Goal: Information Seeking & Learning: Learn about a topic

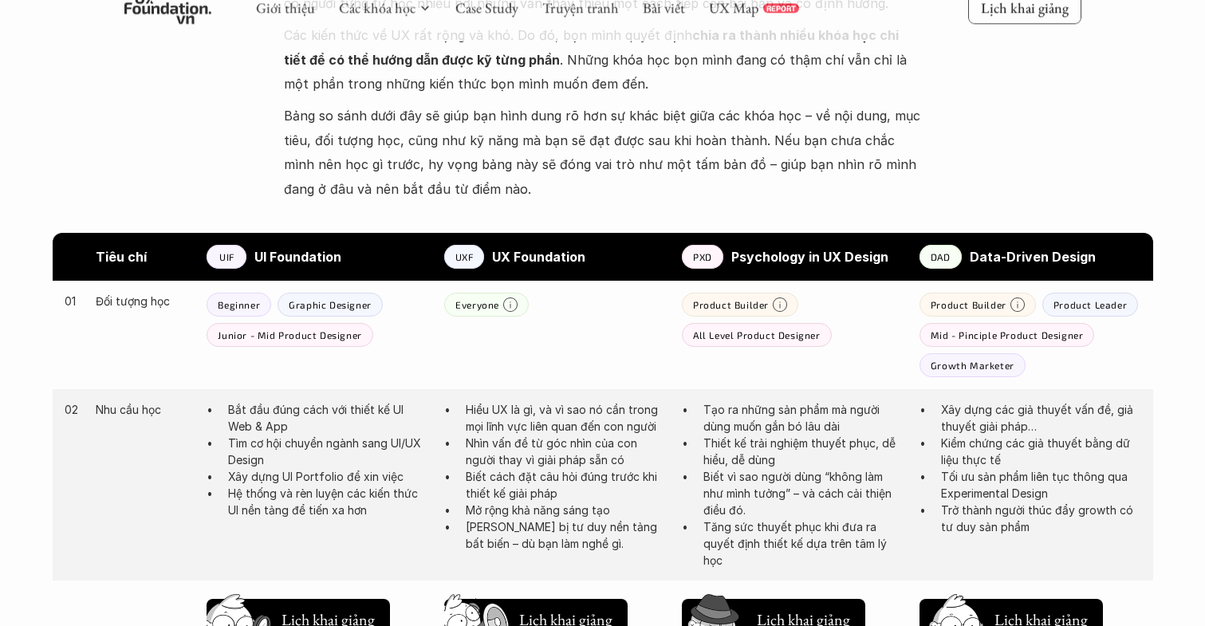
scroll to position [776, 0]
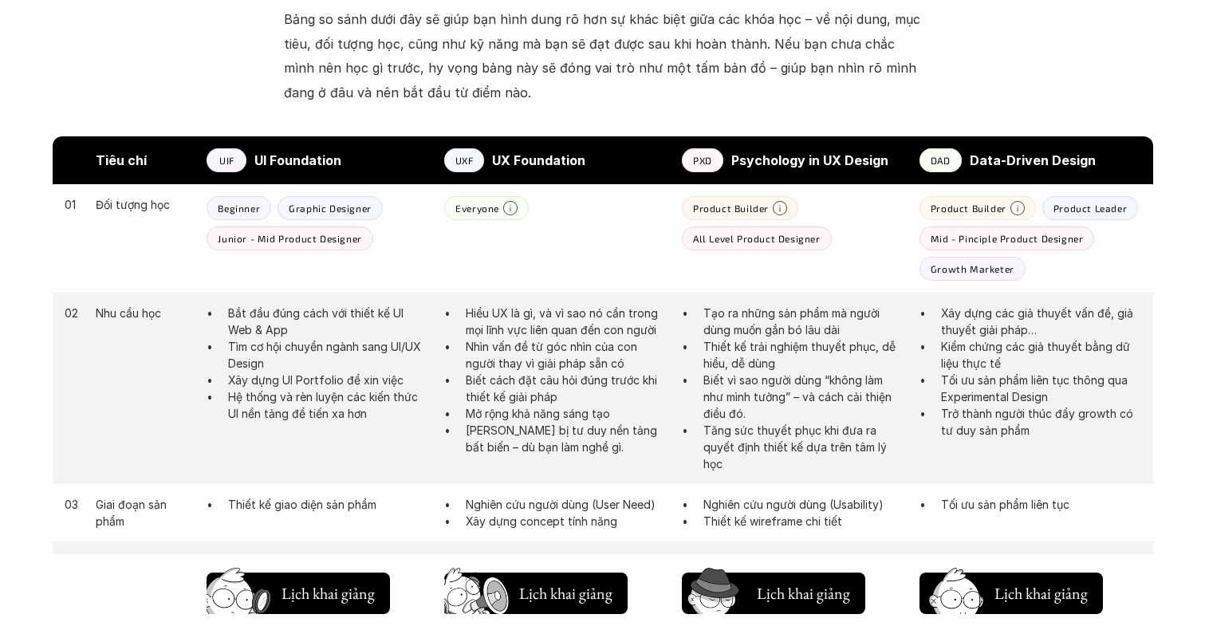
click at [621, 323] on p "Hiểu UX là gì, và vì sao nó cần trong mọi lĩnh vực liên quan đến con người" at bounding box center [566, 322] width 200 height 34
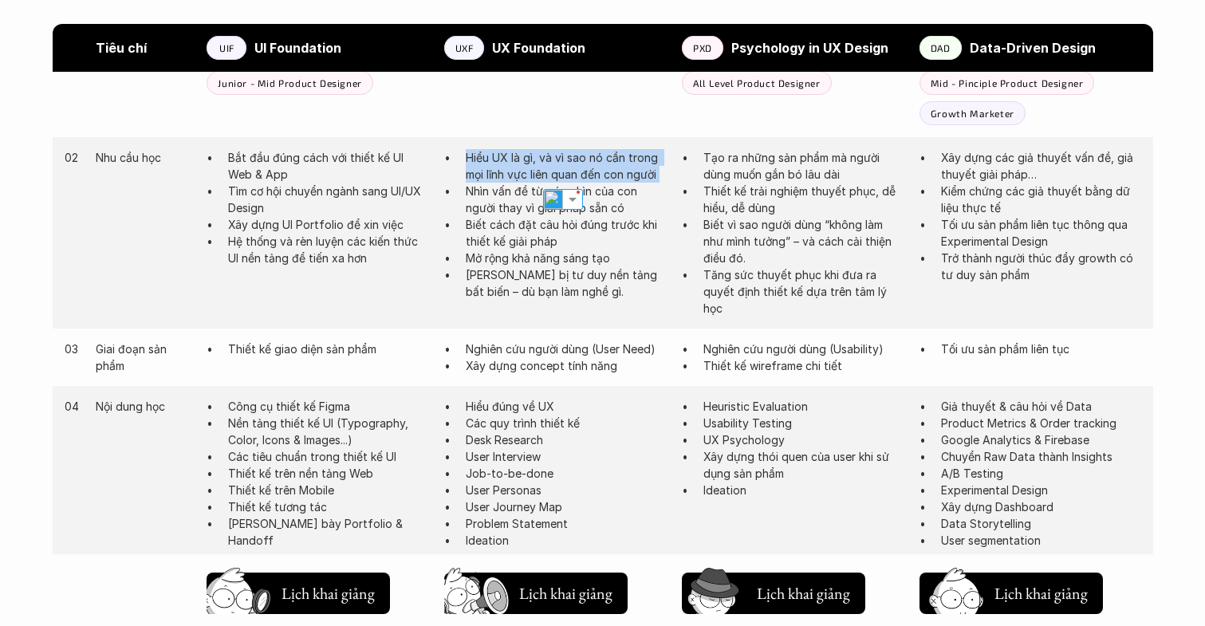
click at [621, 323] on div "02 Nhu cầu học Bắt đầu đúng cách với thiết kế UI Web & App Tìm cơ hội chuyển ng…" at bounding box center [603, 232] width 1101 height 191
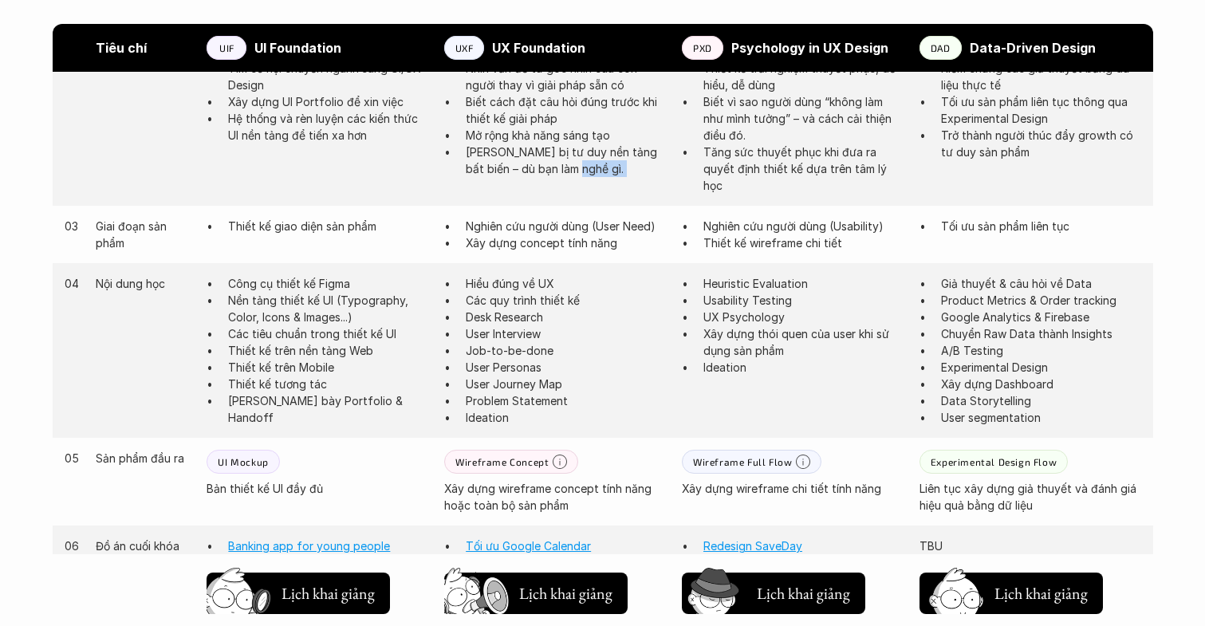
scroll to position [1060, 0]
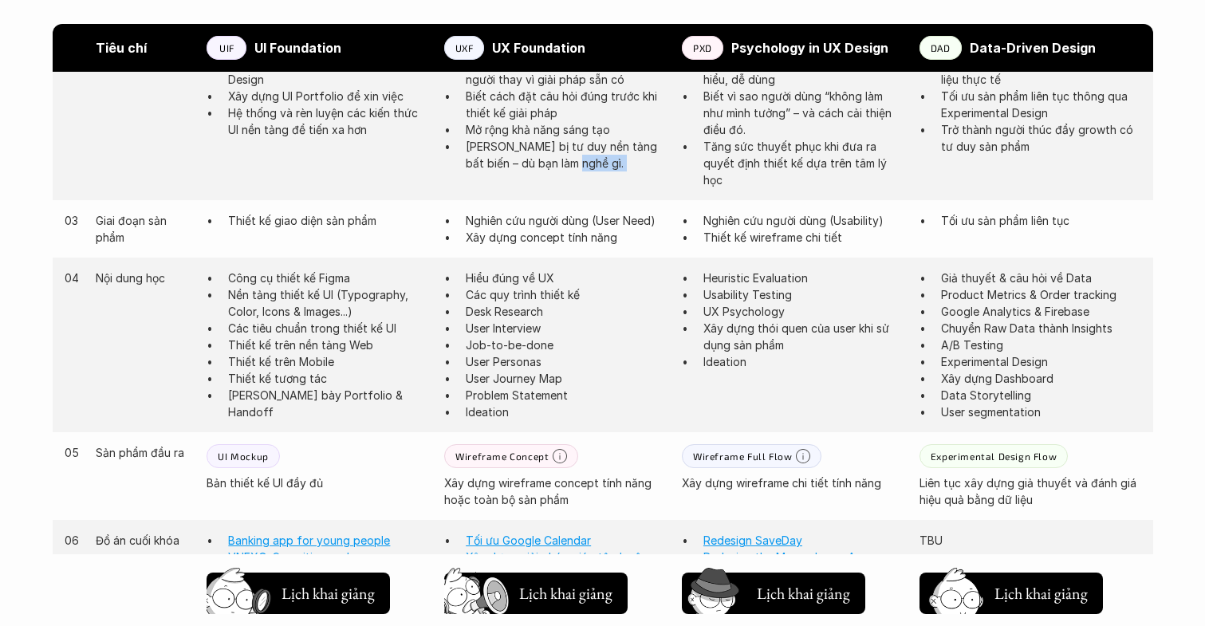
click at [621, 323] on p "User Interview" at bounding box center [566, 328] width 200 height 17
click at [499, 292] on p "Các quy trình thiết kế" at bounding box center [566, 294] width 200 height 17
click at [500, 356] on p "User Personas" at bounding box center [566, 361] width 200 height 17
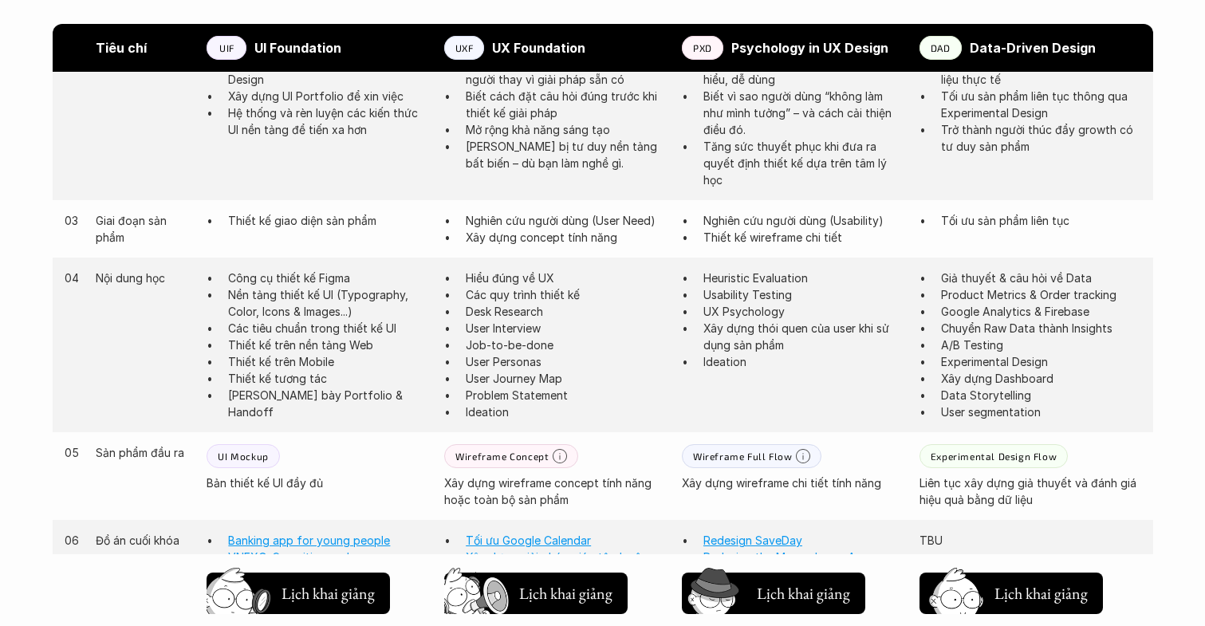
click at [500, 356] on p "User Personas" at bounding box center [566, 361] width 200 height 17
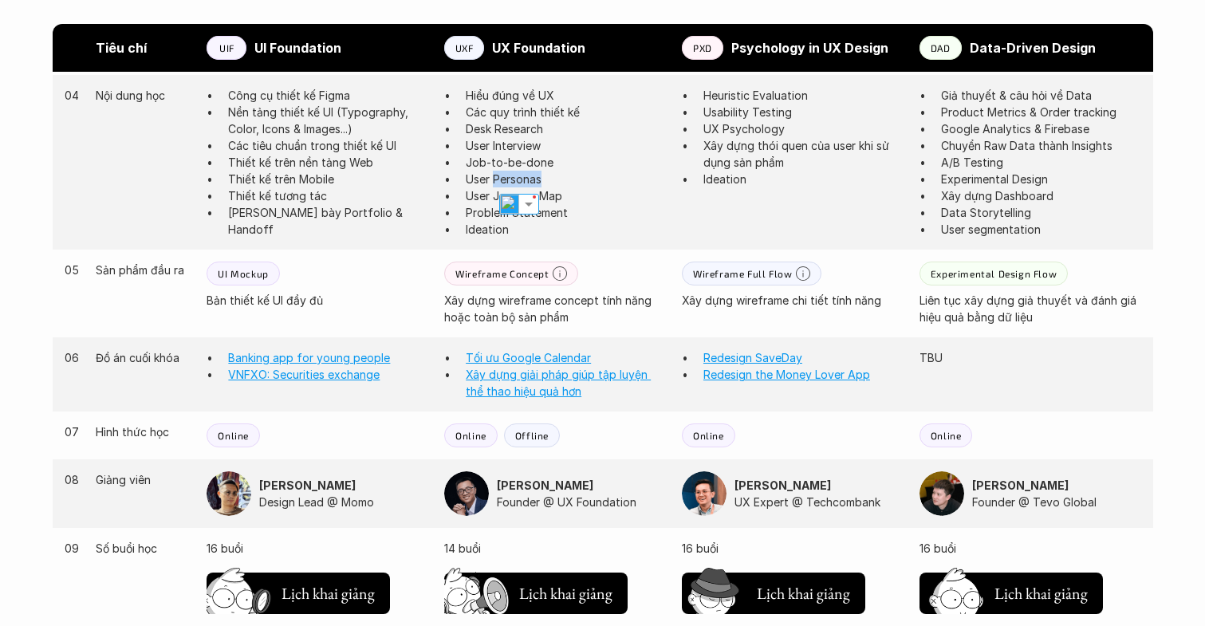
scroll to position [1250, 0]
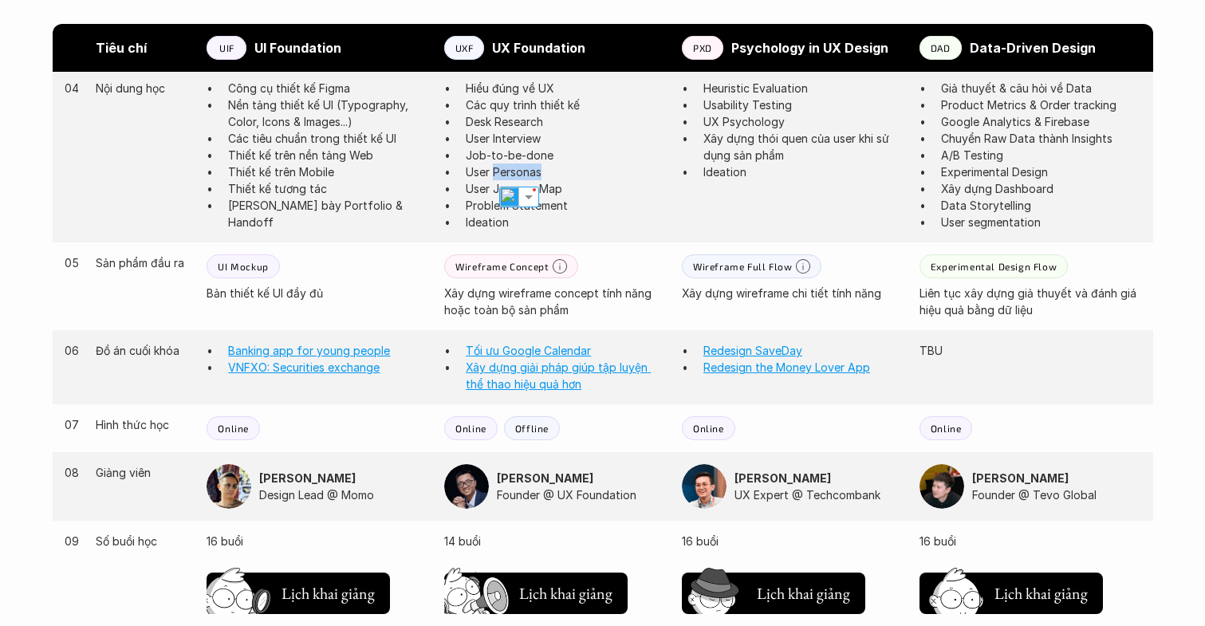
click at [500, 356] on link "Tối ưu Google Calendar" at bounding box center [528, 351] width 125 height 14
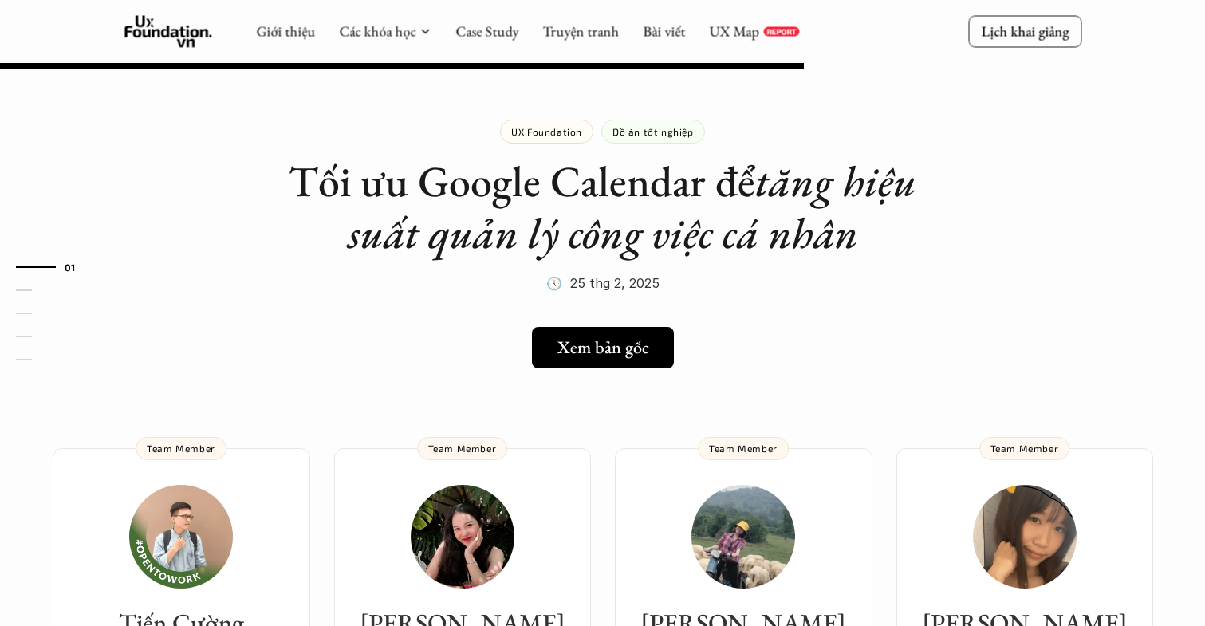
scroll to position [1250, 0]
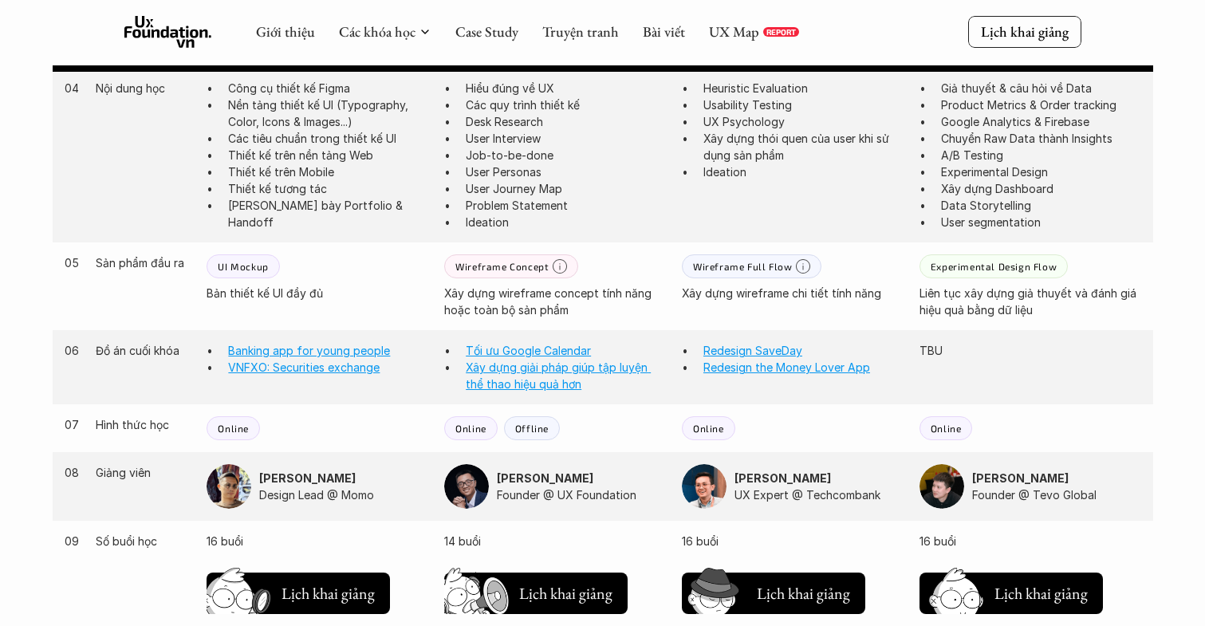
click at [508, 305] on p "Xây dựng wireframe concept tính năng hoặc toàn bộ sản phẩm" at bounding box center [555, 302] width 222 height 34
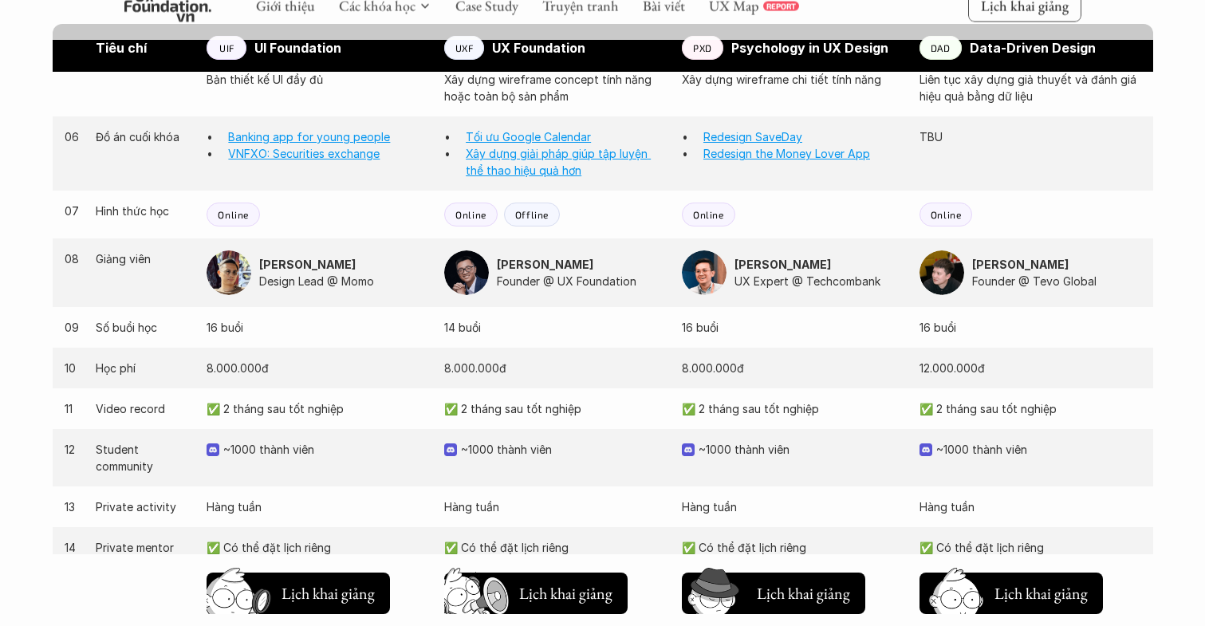
scroll to position [1480, 0]
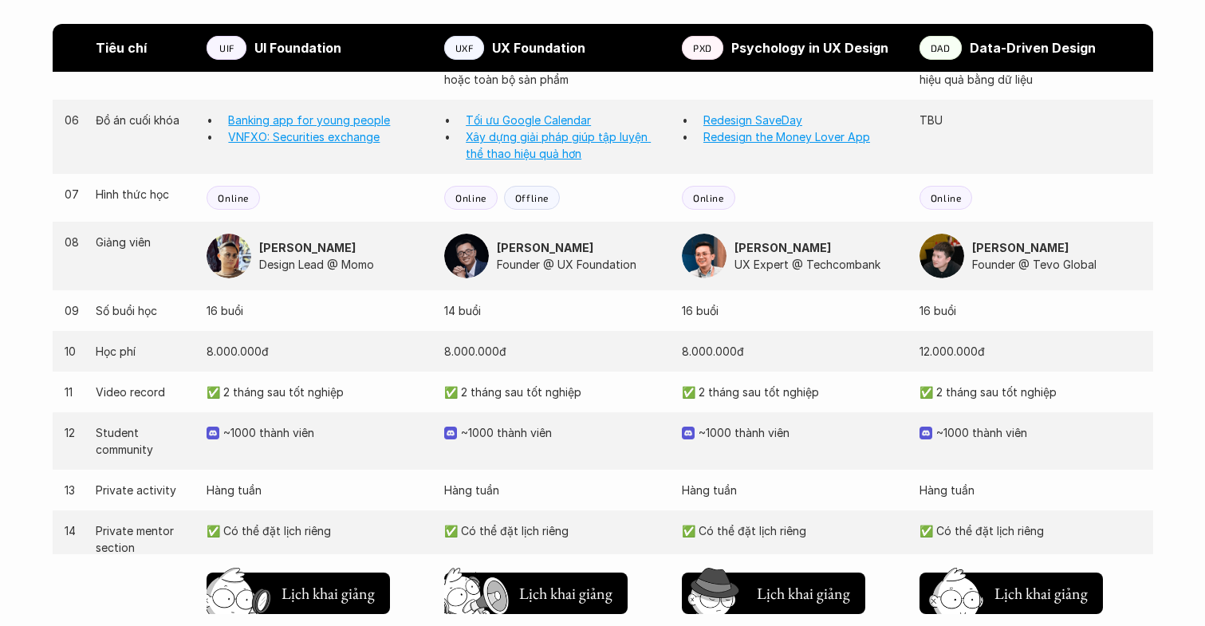
click at [508, 305] on p "14 buổi" at bounding box center [555, 310] width 222 height 17
click at [482, 344] on p "8.000.000đ" at bounding box center [555, 351] width 222 height 17
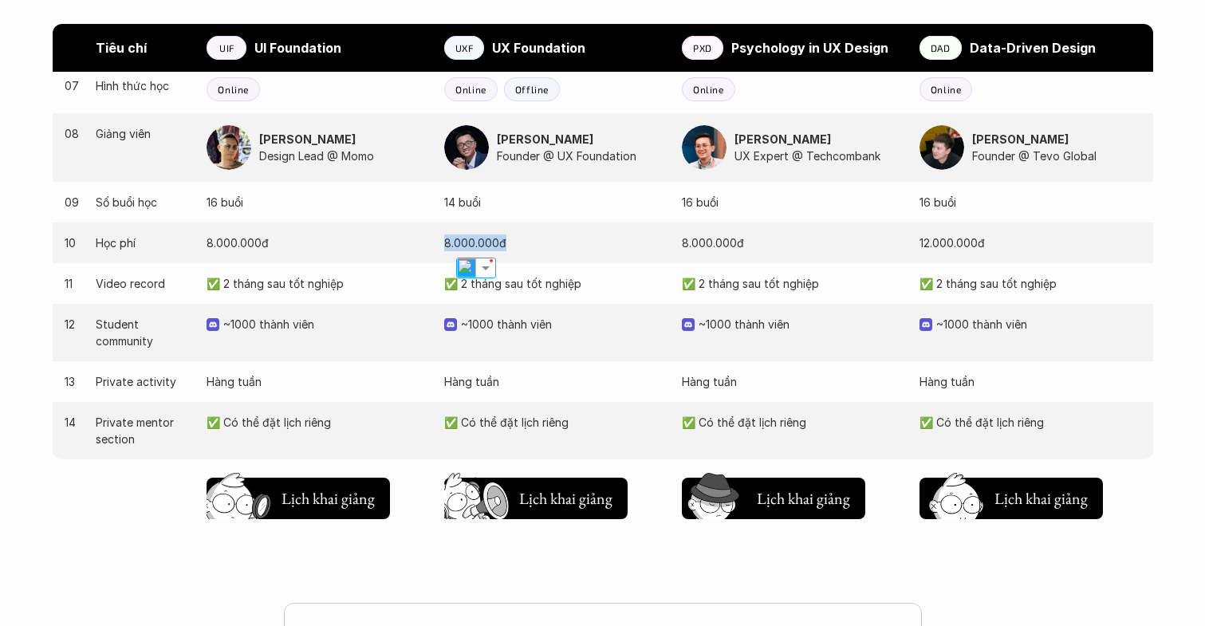
scroll to position [1591, 0]
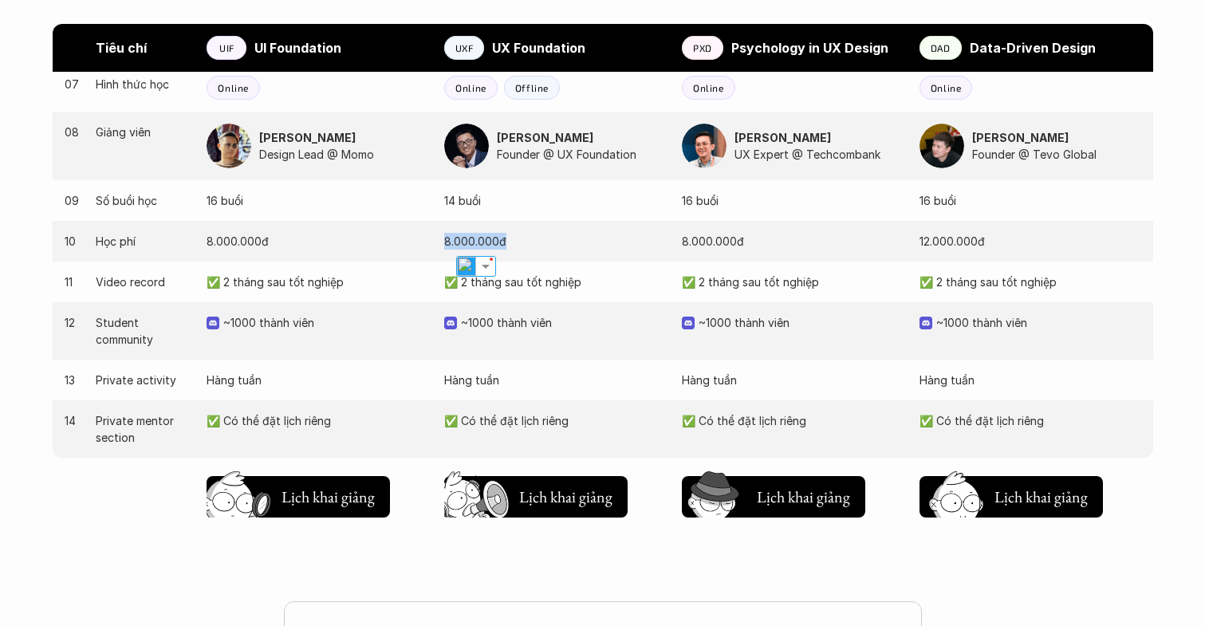
click at [481, 314] on p "~1000 thành viên" at bounding box center [563, 322] width 205 height 17
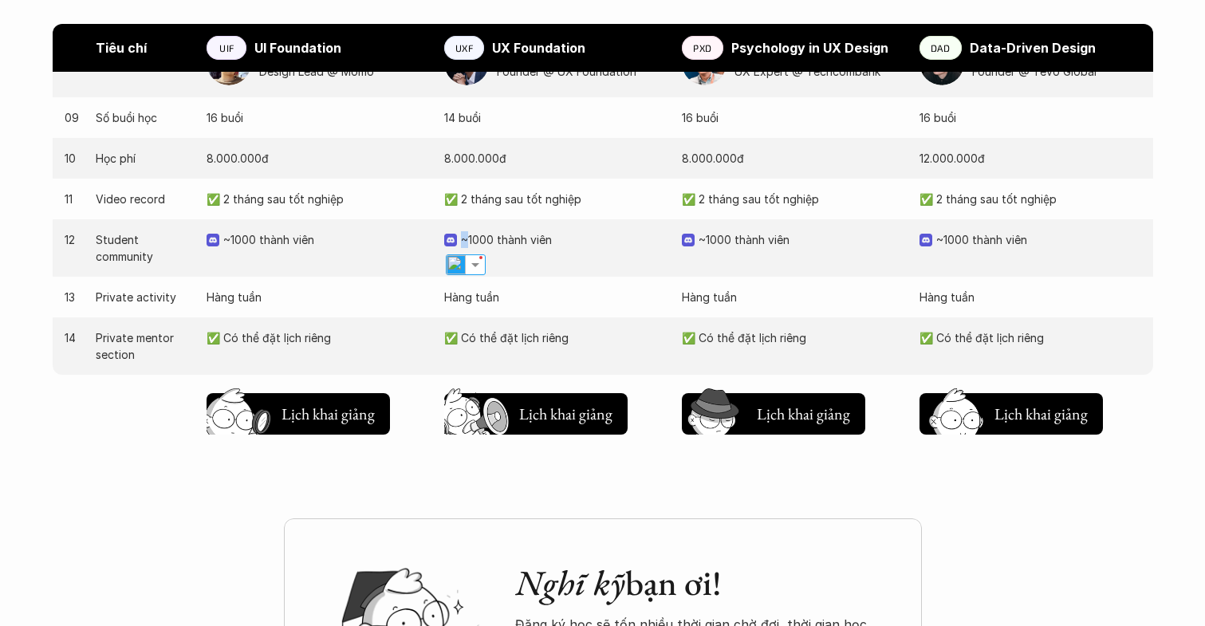
scroll to position [1680, 0]
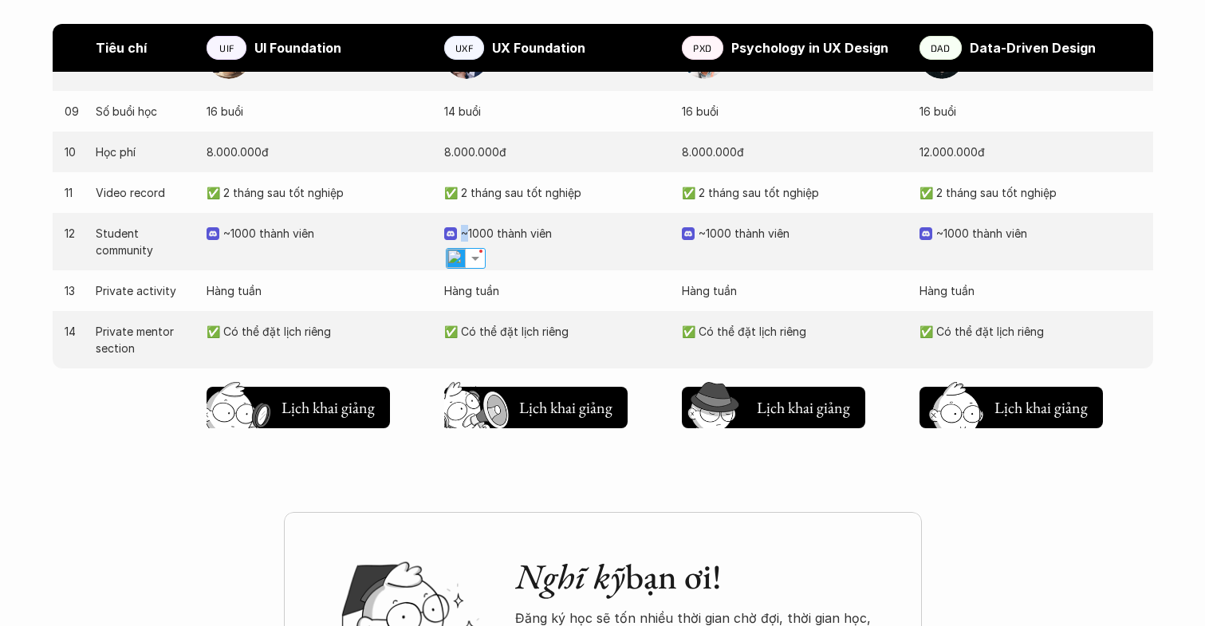
click at [481, 314] on div "14 Private mentor section ✅ Có thể đặt lịch riêng ✅ Có thể đặt lịch riêng ✅ Có …" at bounding box center [603, 339] width 1101 height 57
click at [487, 340] on div "14 Private mentor section ✅ Có thể đặt lịch riêng ✅ Có thể đặt lịch riêng ✅ Có …" at bounding box center [603, 339] width 1101 height 57
click at [483, 335] on p "✅ Có thể đặt lịch riêng" at bounding box center [555, 331] width 222 height 17
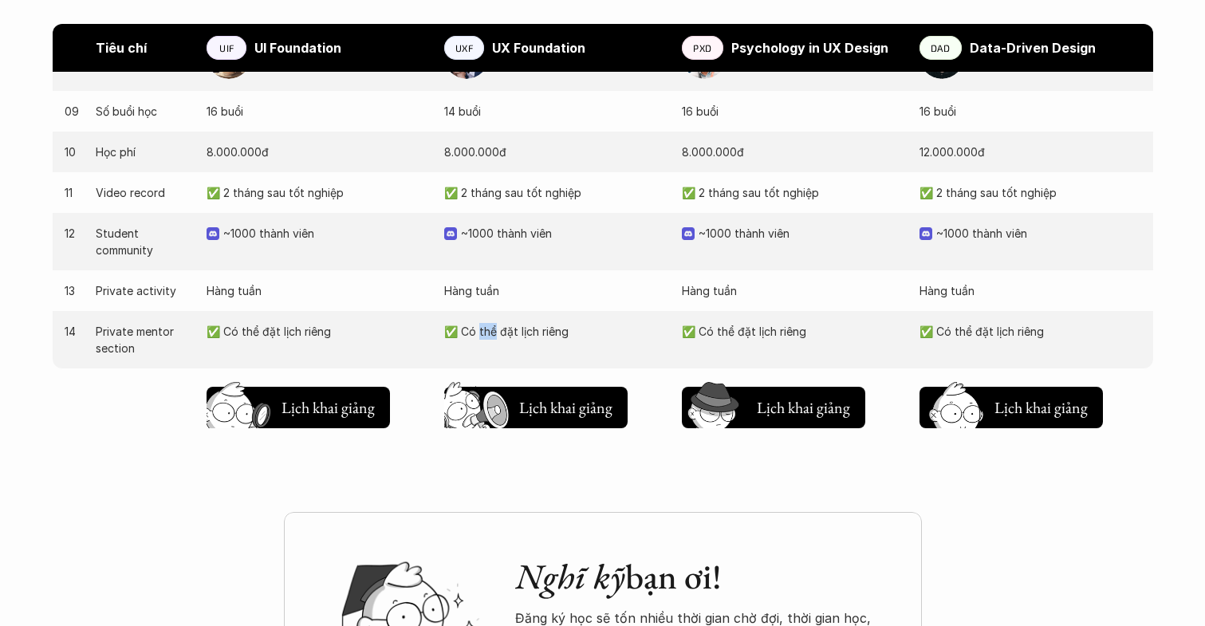
click at [483, 335] on p "✅ Có thể đặt lịch riêng" at bounding box center [555, 331] width 222 height 17
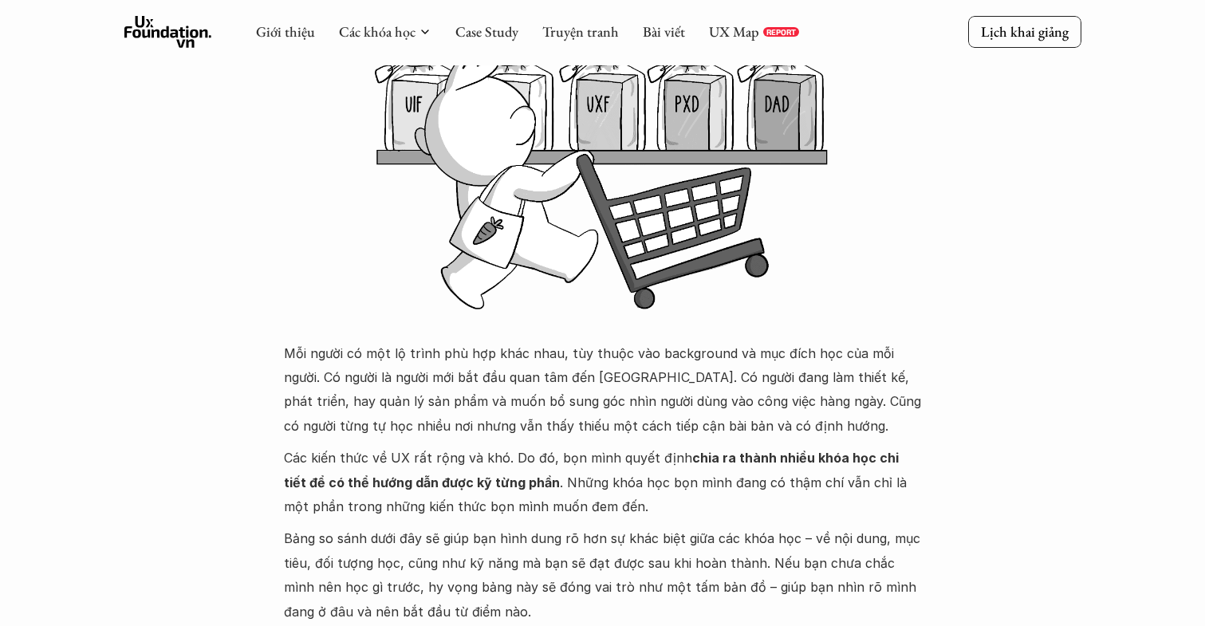
scroll to position [250, 0]
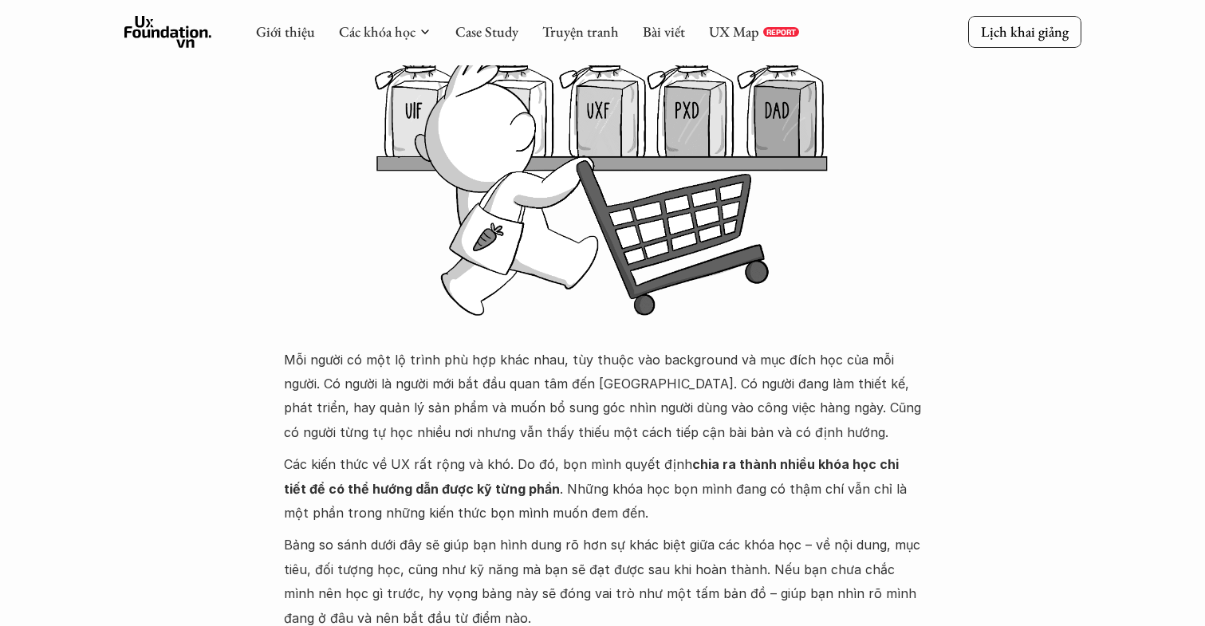
click at [527, 473] on p "Các kiến thức về UX rất rộng và khó. Do đó, bọn mình quyết định chia ra thành n…" at bounding box center [603, 488] width 638 height 73
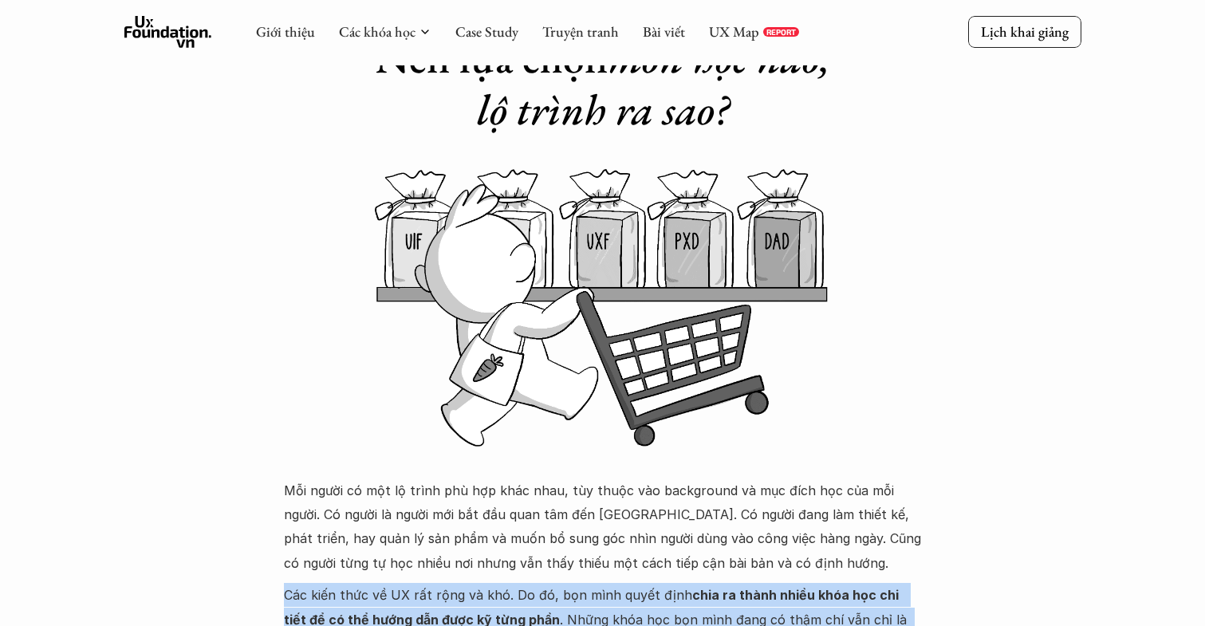
scroll to position [108, 0]
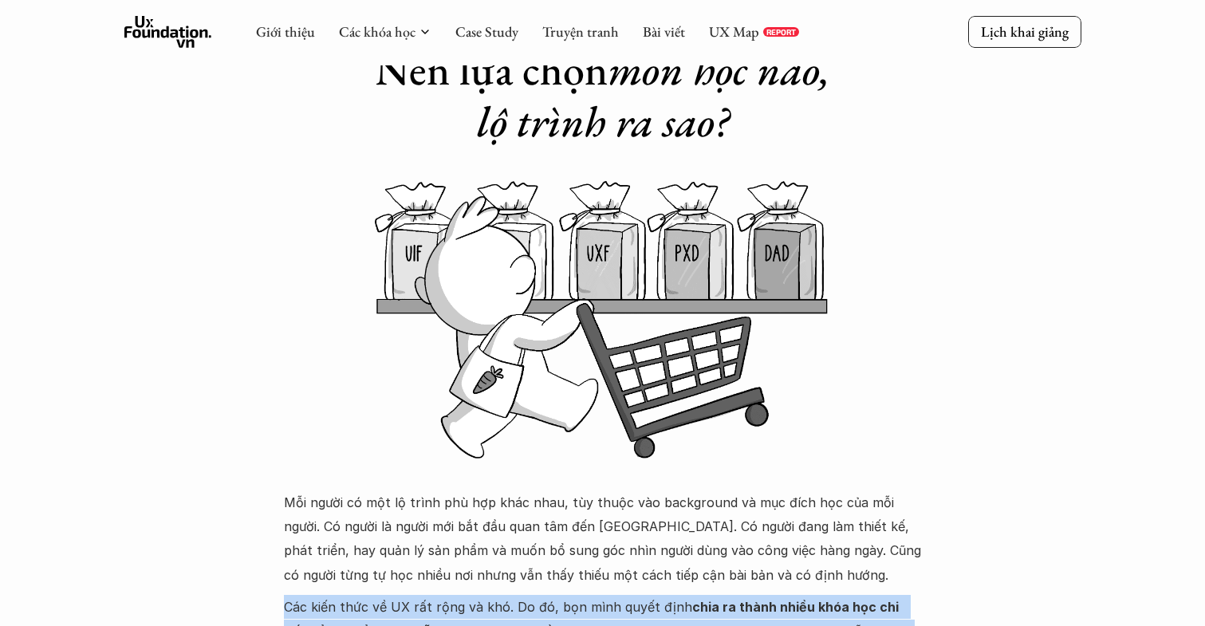
click at [526, 545] on p "Mỗi người có một lộ trình phù hợp khác nhau, tùy thuộc vào background và mục đí…" at bounding box center [603, 539] width 638 height 97
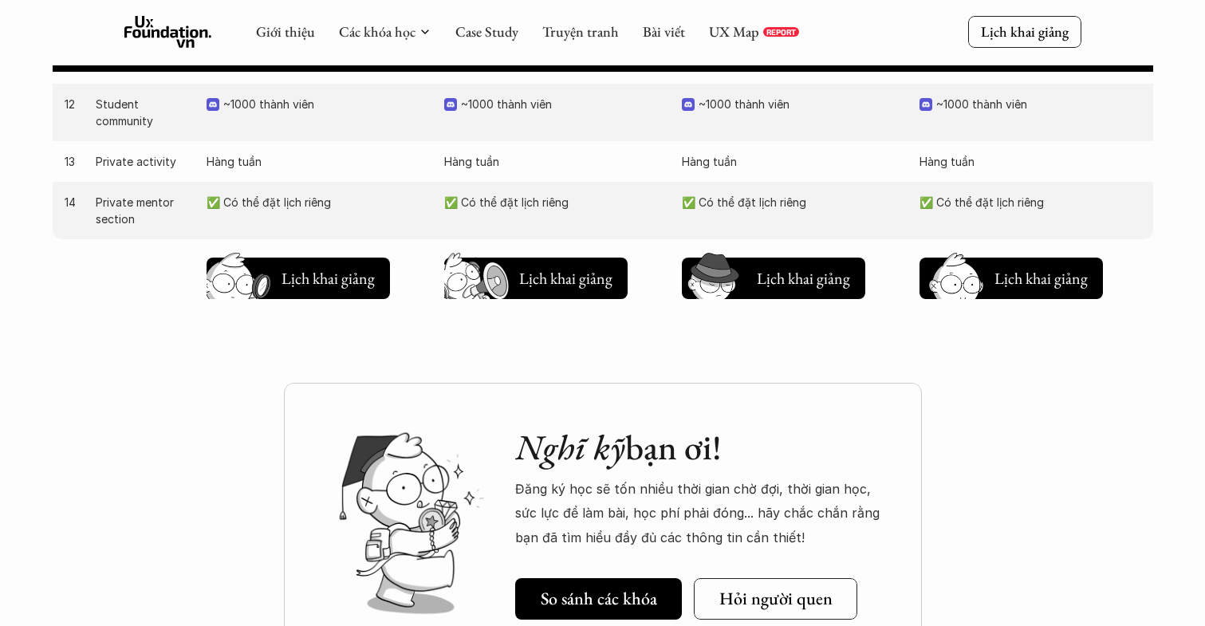
scroll to position [1788, 0]
